Goal: Navigation & Orientation: Find specific page/section

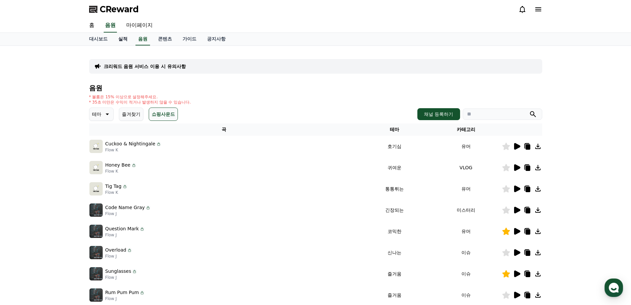
click at [120, 35] on link "실적" at bounding box center [123, 39] width 20 height 13
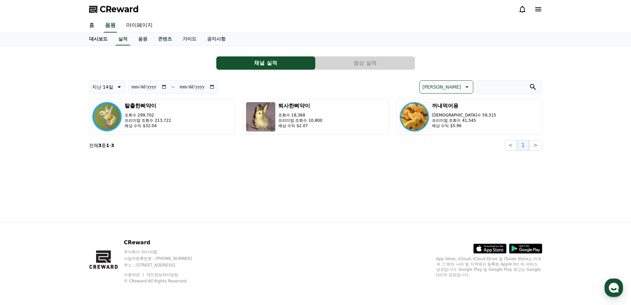
click at [102, 41] on link "대시보드" at bounding box center [98, 39] width 29 height 13
